Goal: Task Accomplishment & Management: Manage account settings

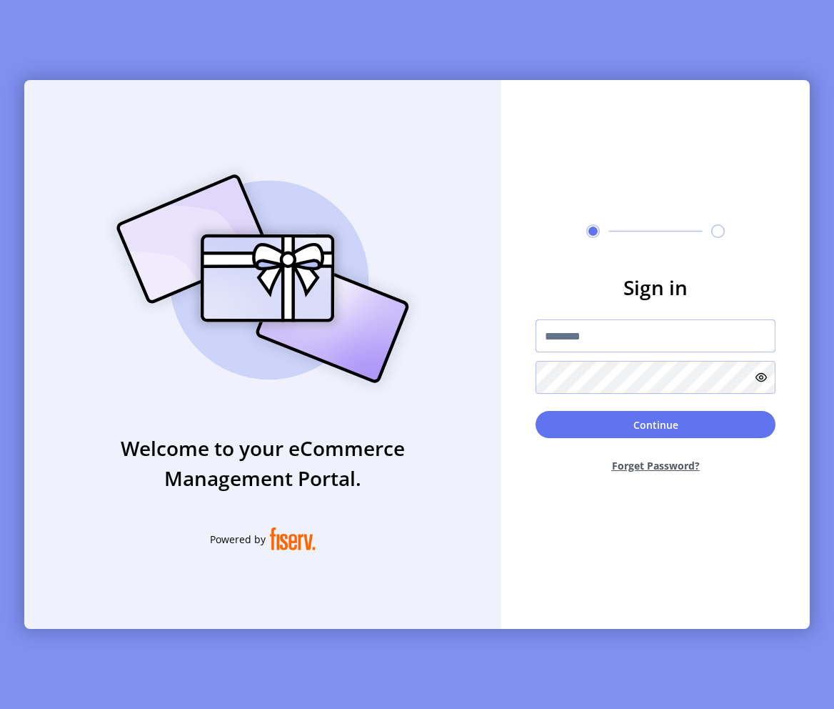
click at [686, 346] on input "text" at bounding box center [656, 335] width 240 height 33
click at [631, 329] on input "text" at bounding box center [656, 335] width 240 height 33
type input "**********"
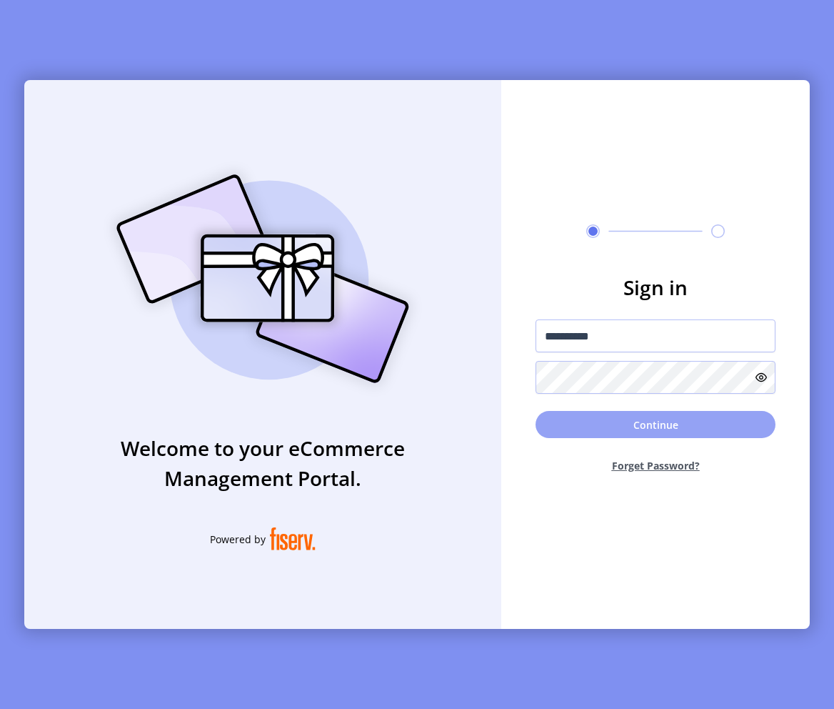
click at [682, 428] on button "Continue" at bounding box center [656, 424] width 240 height 27
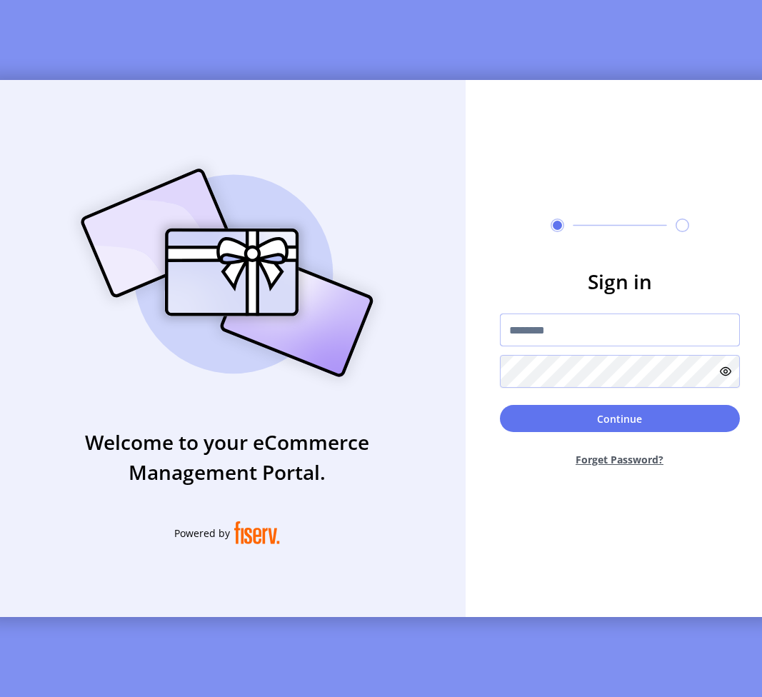
click at [555, 323] on input "text" at bounding box center [620, 330] width 240 height 33
type input "**********"
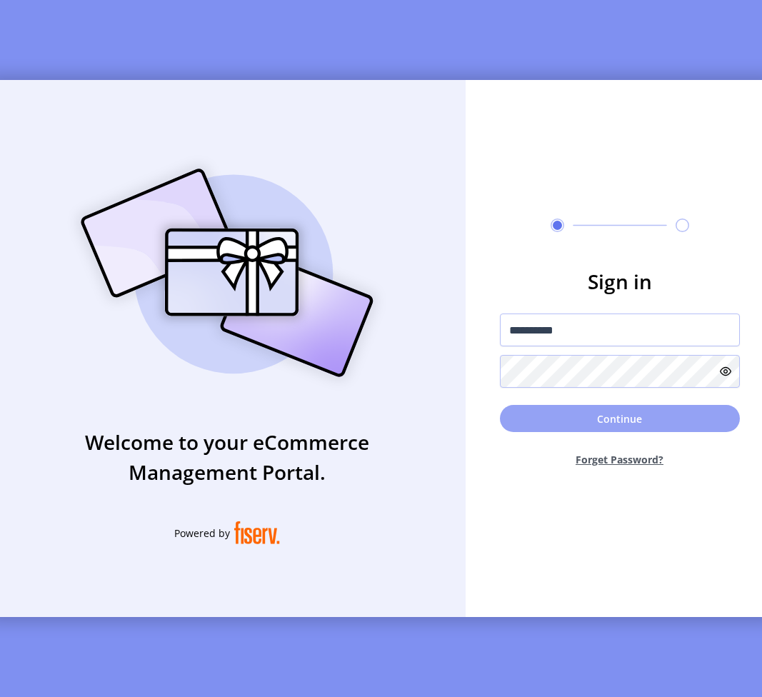
click at [602, 424] on button "Continue" at bounding box center [620, 418] width 240 height 27
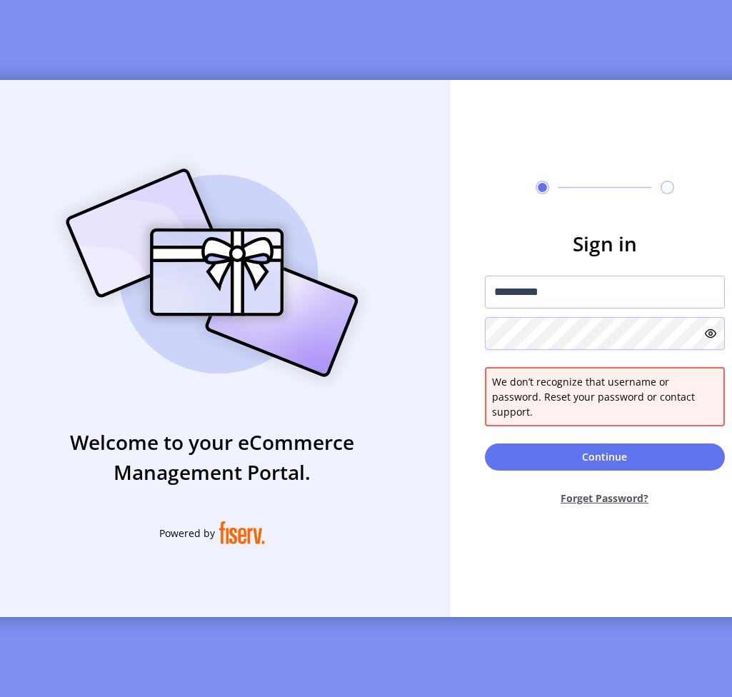
click at [714, 339] on icon at bounding box center [710, 333] width 11 height 11
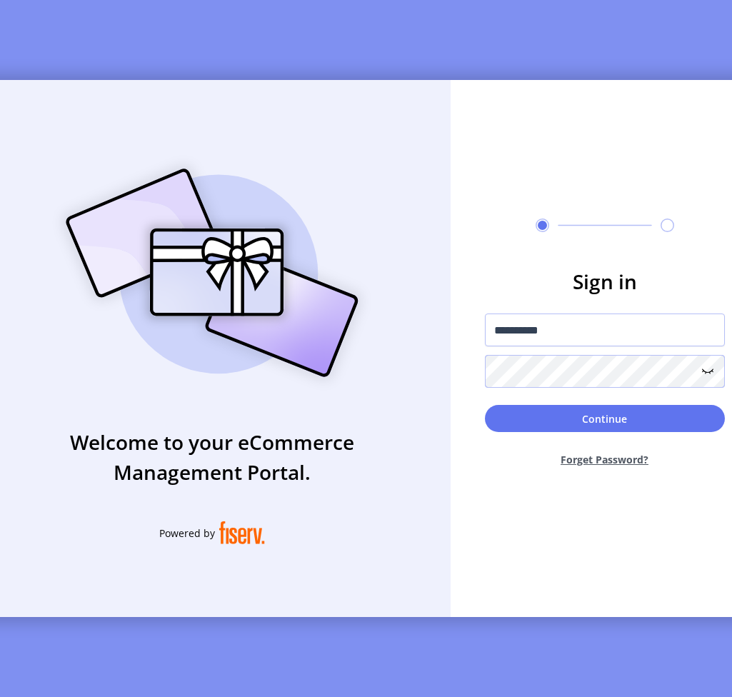
click at [485, 405] on button "Continue" at bounding box center [605, 418] width 240 height 27
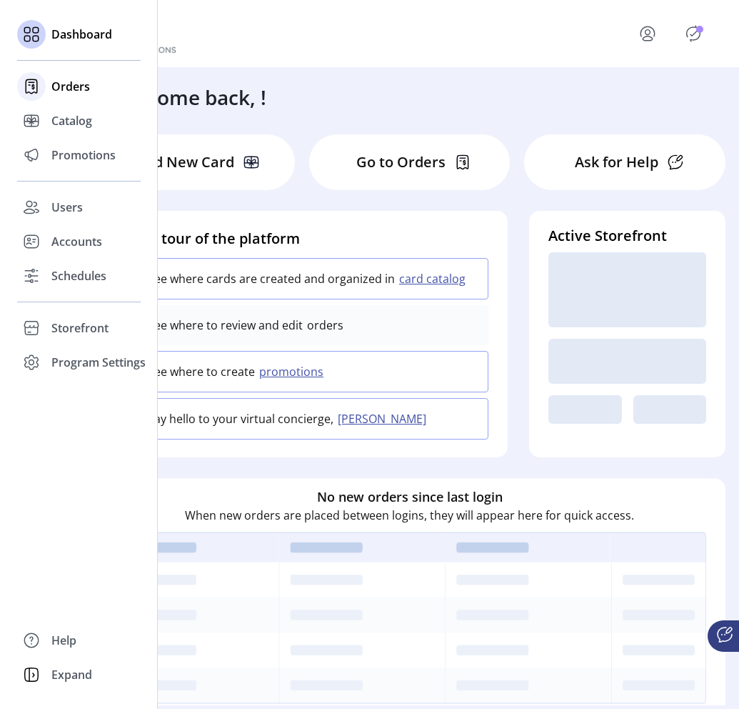
click at [84, 86] on span "Orders" at bounding box center [70, 86] width 39 height 17
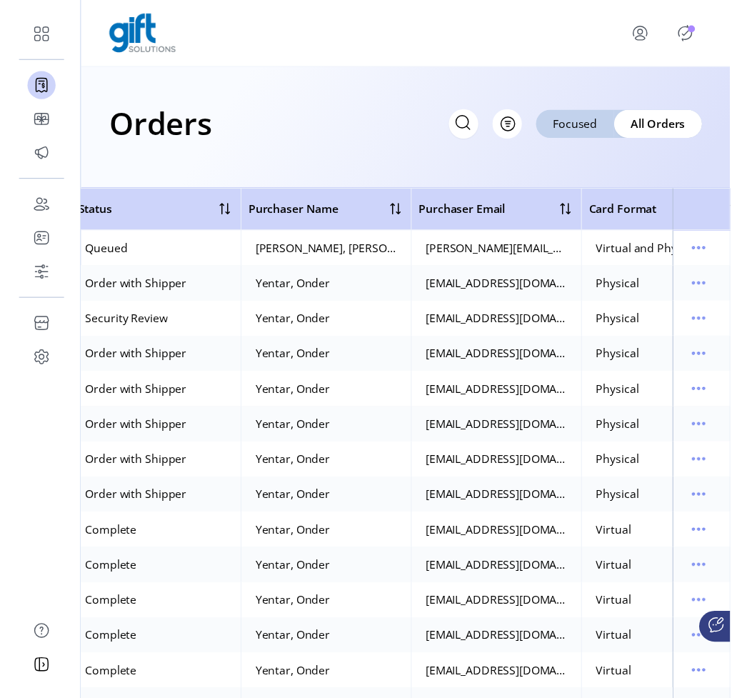
scroll to position [0, 616]
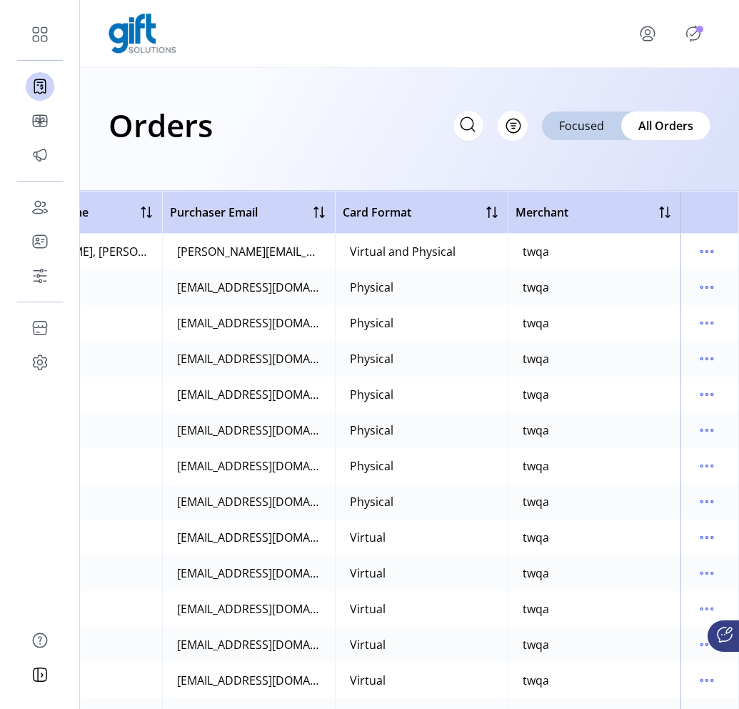
click at [652, 39] on icon "menu" at bounding box center [648, 38] width 10 height 4
click at [591, 18] on div "Profile Sign Out" at bounding box center [410, 34] width 602 height 40
click at [644, 35] on icon "menu" at bounding box center [647, 33] width 23 height 23
click at [616, 21] on div "Profile Sign Out" at bounding box center [410, 34] width 602 height 40
